Goal: Task Accomplishment & Management: Manage account settings

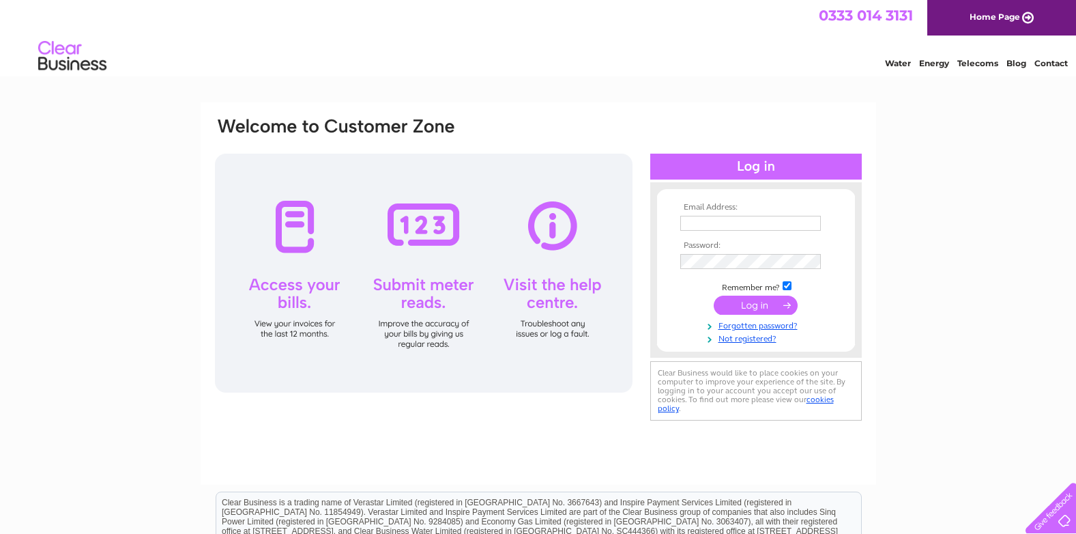
type input "[PERSON_NAME][EMAIL_ADDRESS][DOMAIN_NAME]"
click at [759, 302] on input "submit" at bounding box center [756, 304] width 84 height 19
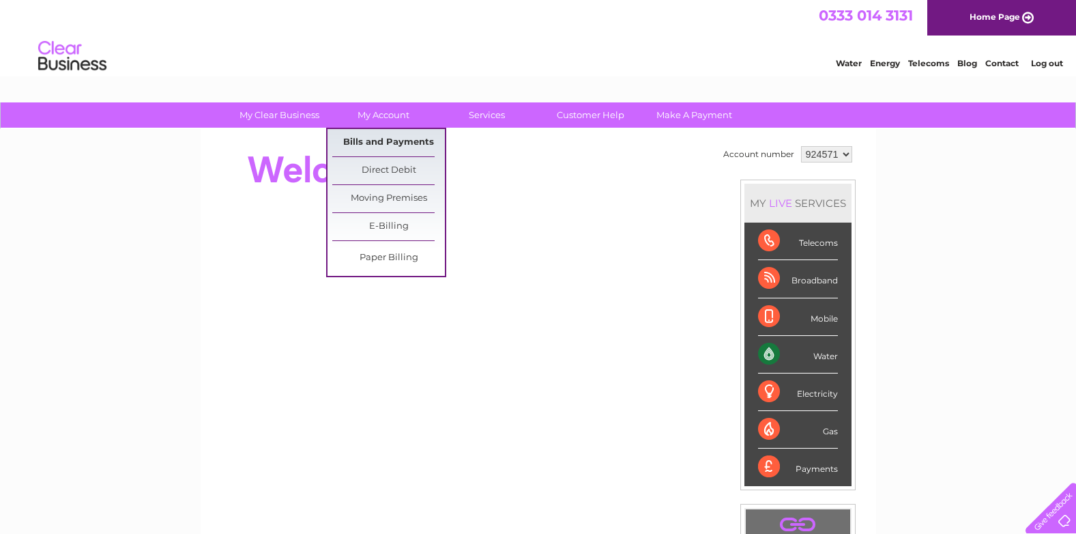
click at [386, 143] on link "Bills and Payments" at bounding box center [388, 142] width 113 height 27
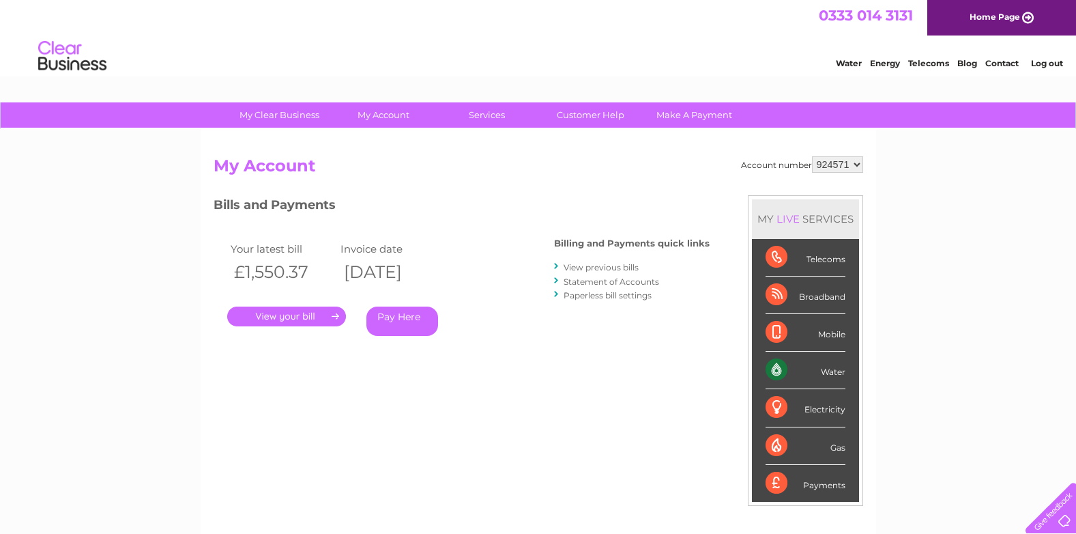
click at [275, 316] on link "." at bounding box center [286, 316] width 119 height 20
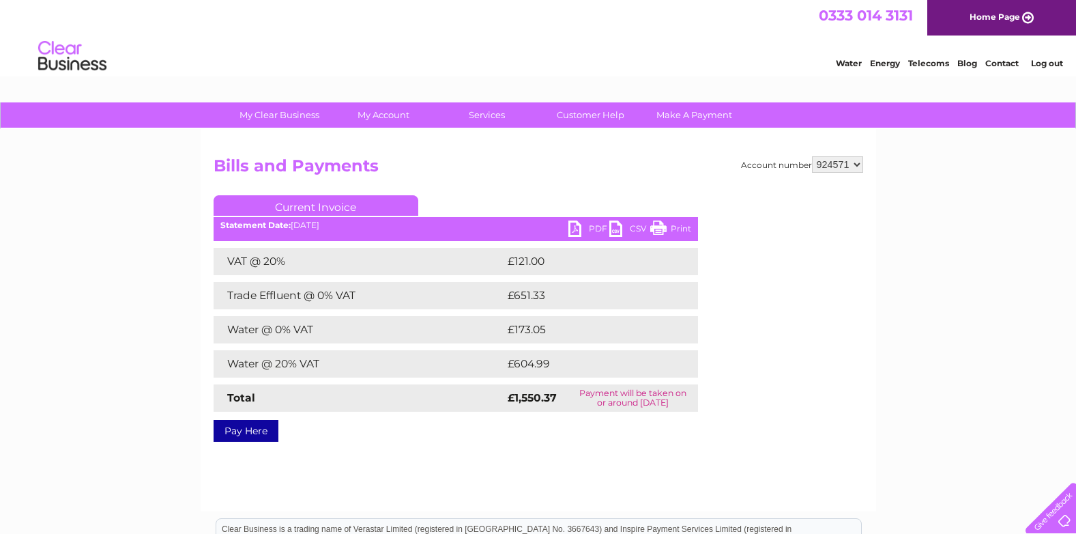
click at [582, 222] on link "PDF" at bounding box center [588, 230] width 41 height 20
click at [859, 165] on select "924571 924572" at bounding box center [837, 164] width 51 height 16
select select "924572"
click at [812, 156] on select "924571 924572" at bounding box center [837, 164] width 51 height 16
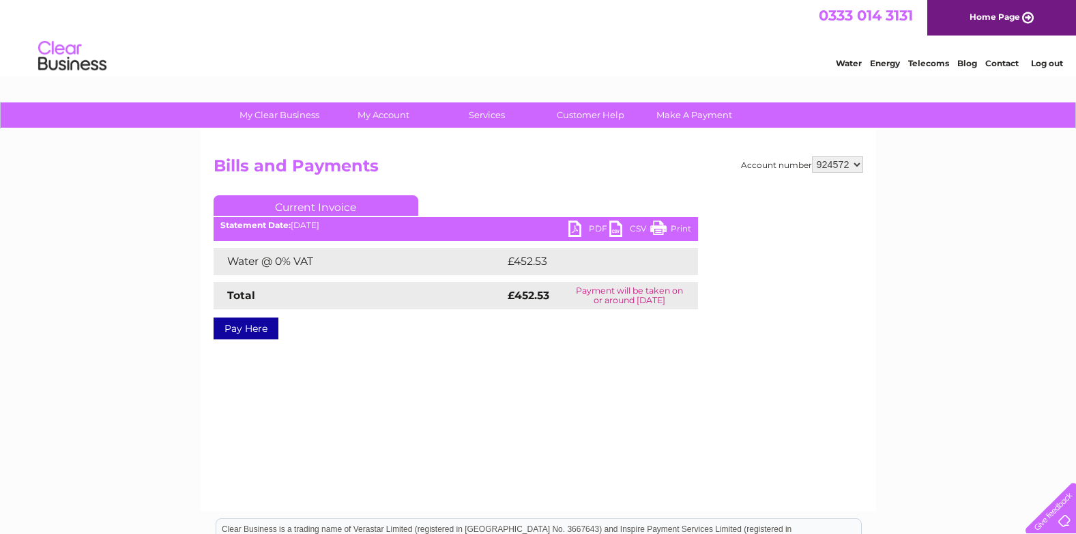
click at [577, 224] on link "PDF" at bounding box center [588, 230] width 41 height 20
